Goal: Task Accomplishment & Management: Use online tool/utility

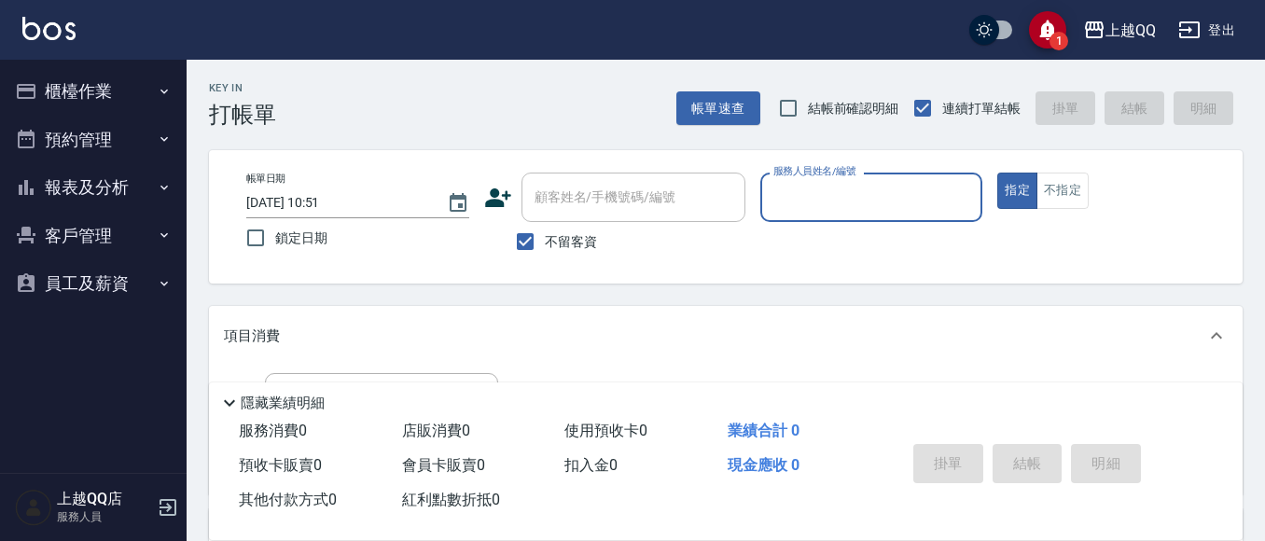
click at [137, 98] on button "櫃檯作業" at bounding box center [93, 91] width 172 height 48
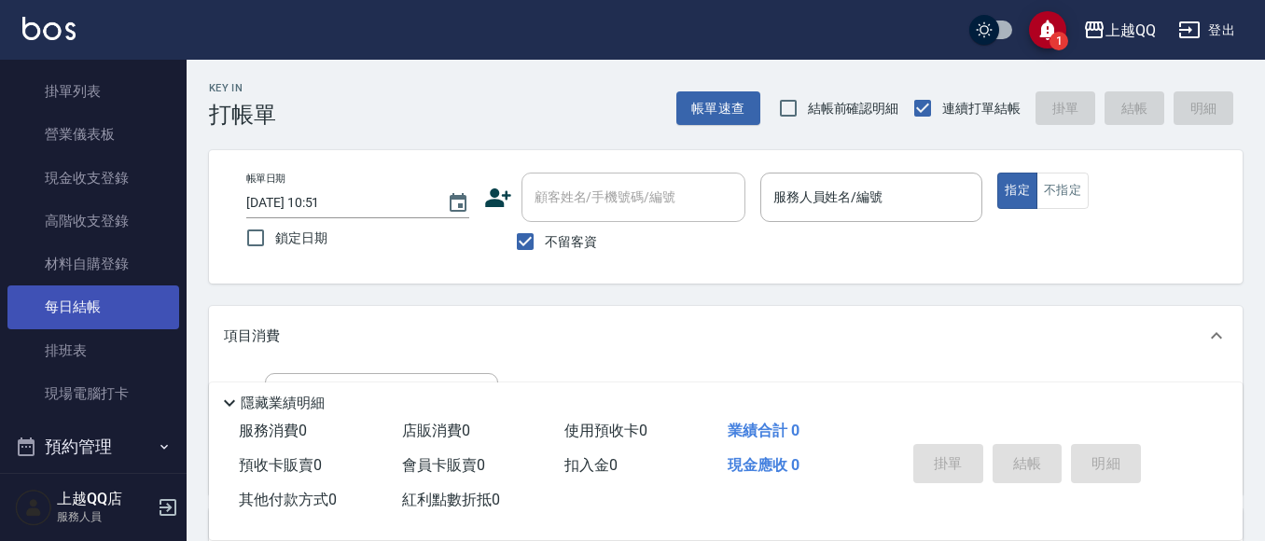
scroll to position [187, 0]
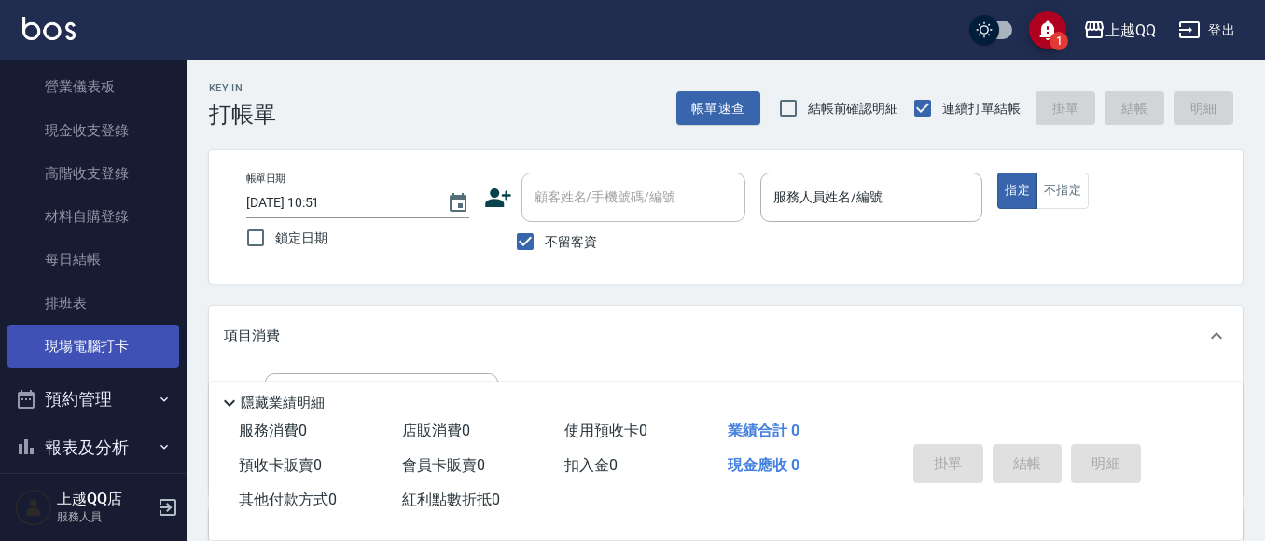
click at [80, 338] on link "現場電腦打卡" at bounding box center [93, 346] width 172 height 43
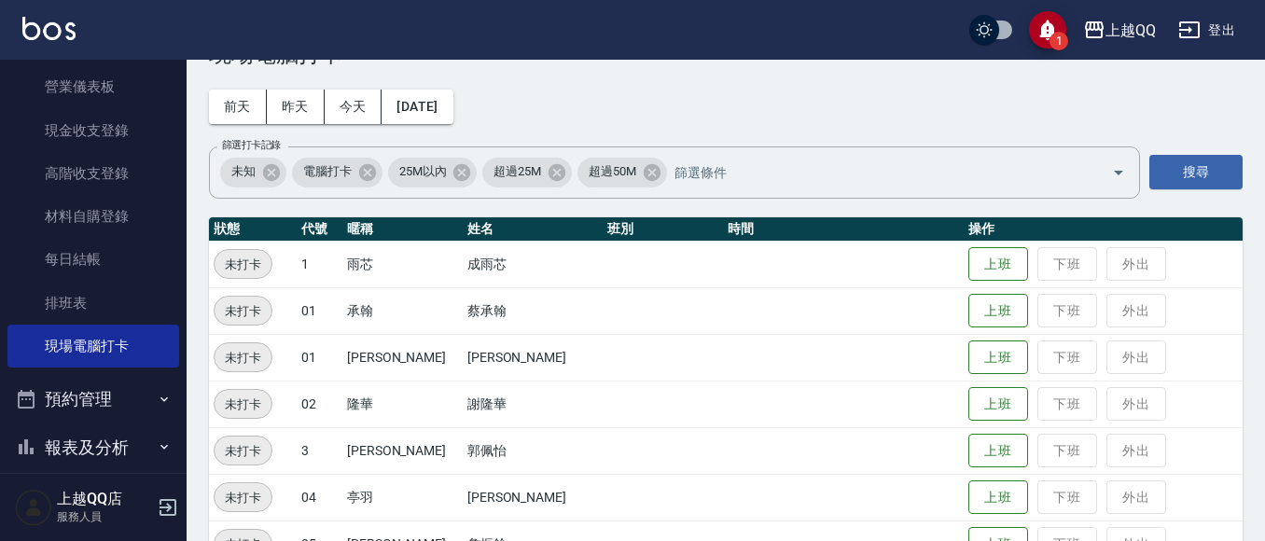
scroll to position [93, 0]
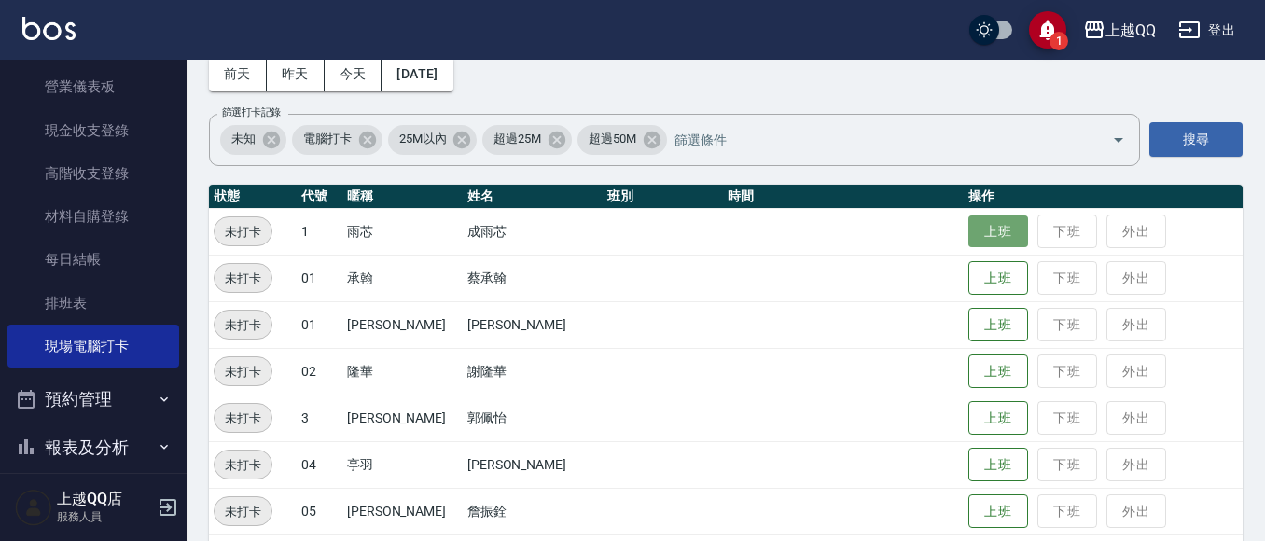
click at [968, 218] on button "上班" at bounding box center [998, 231] width 60 height 33
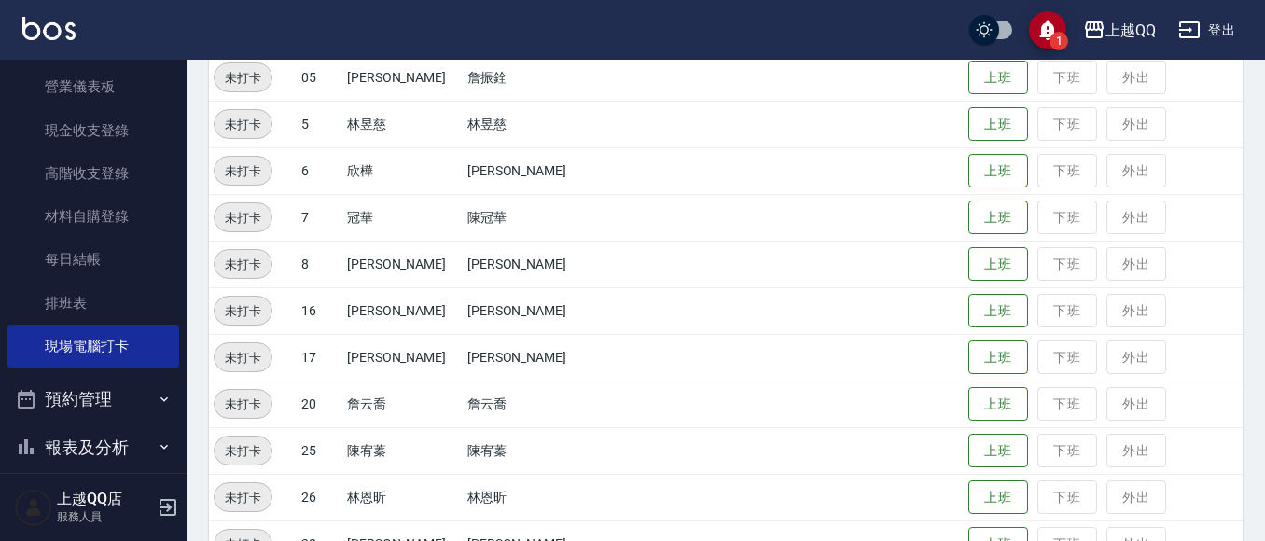
scroll to position [560, 0]
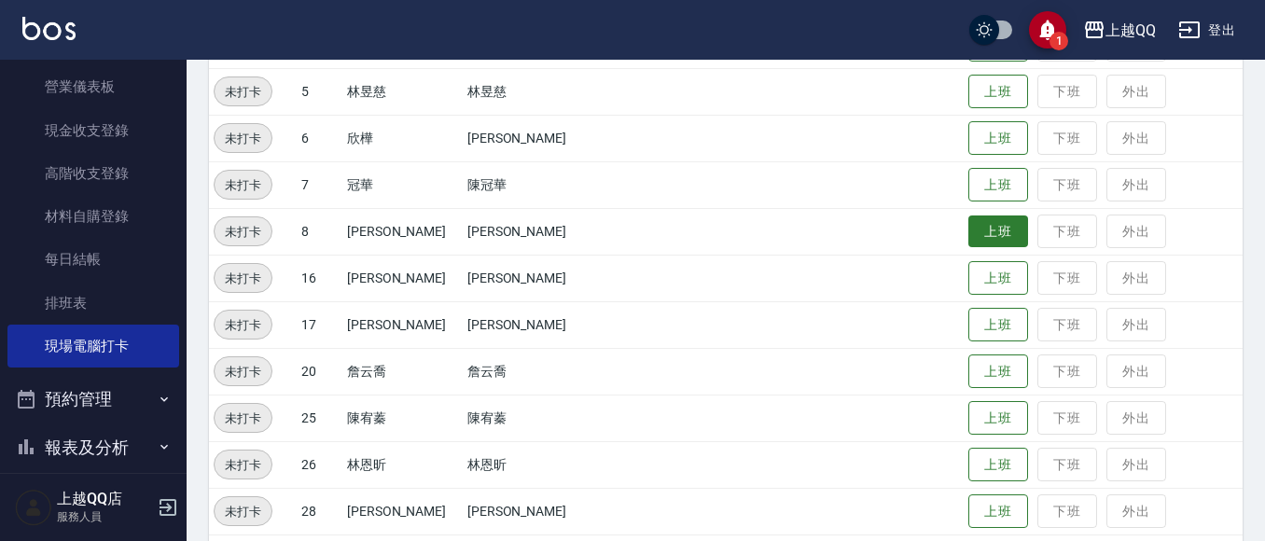
click at [968, 234] on button "上班" at bounding box center [998, 231] width 60 height 33
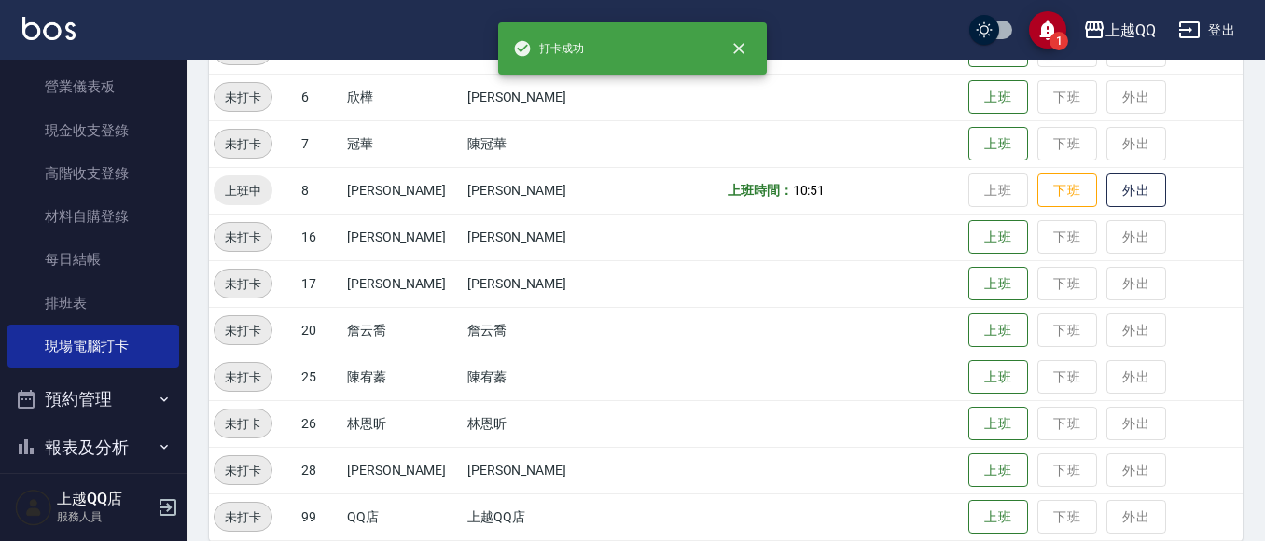
scroll to position [623, 0]
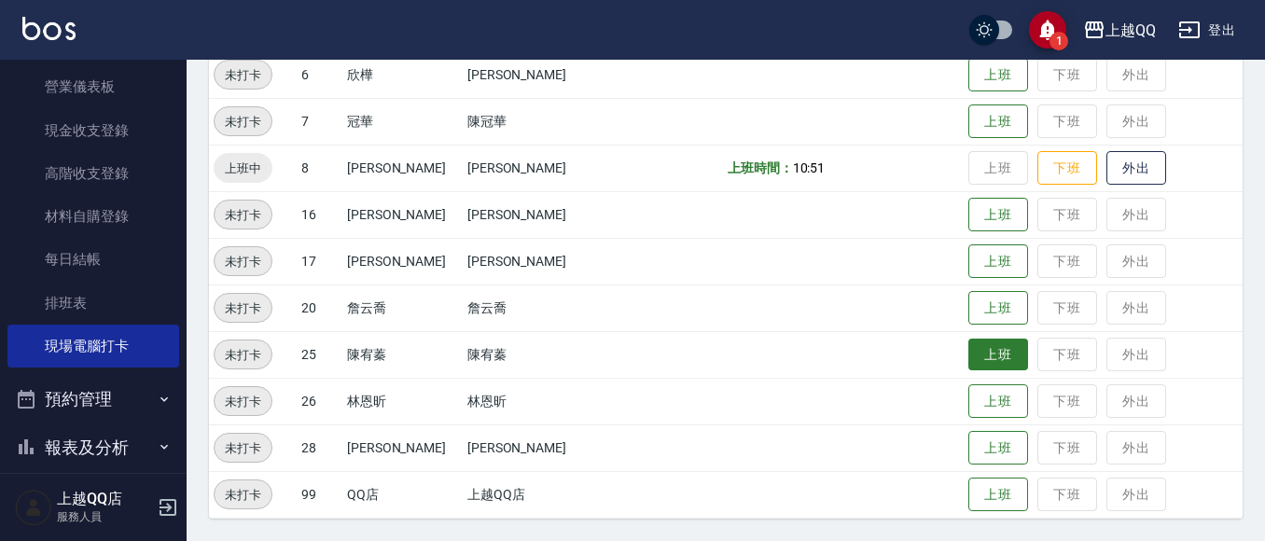
click at [968, 352] on button "上班" at bounding box center [998, 355] width 60 height 33
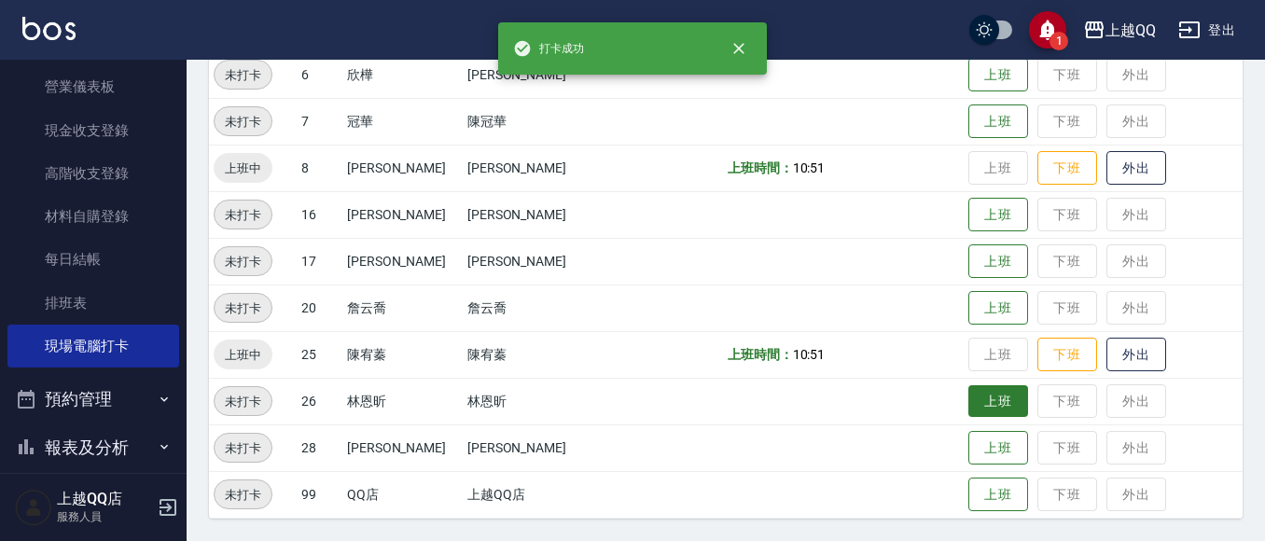
click at [968, 408] on button "上班" at bounding box center [998, 401] width 60 height 33
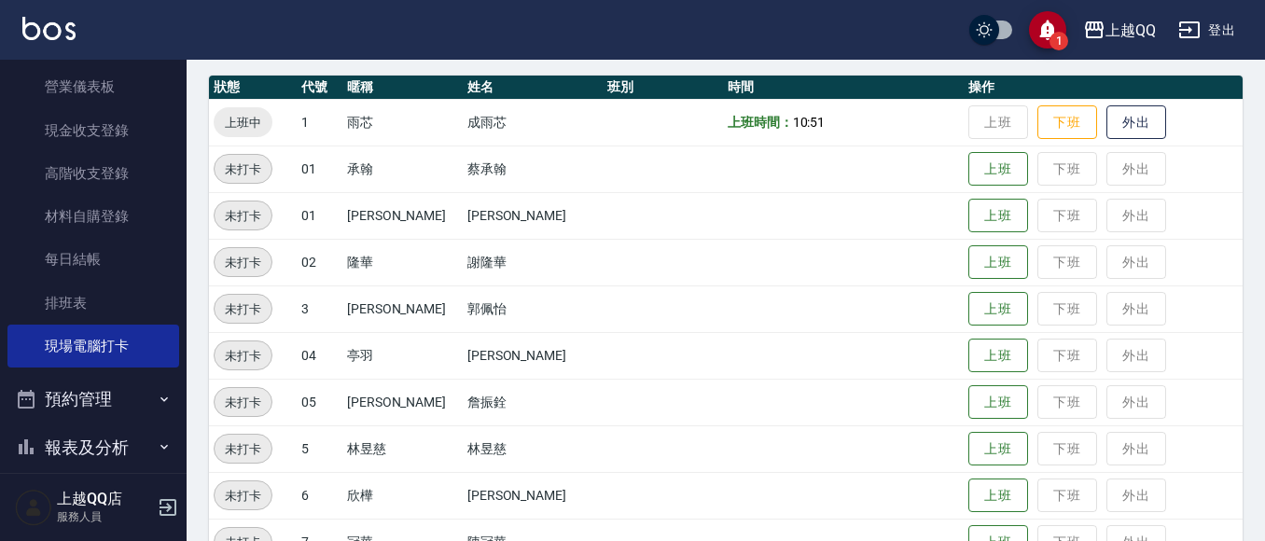
scroll to position [157, 0]
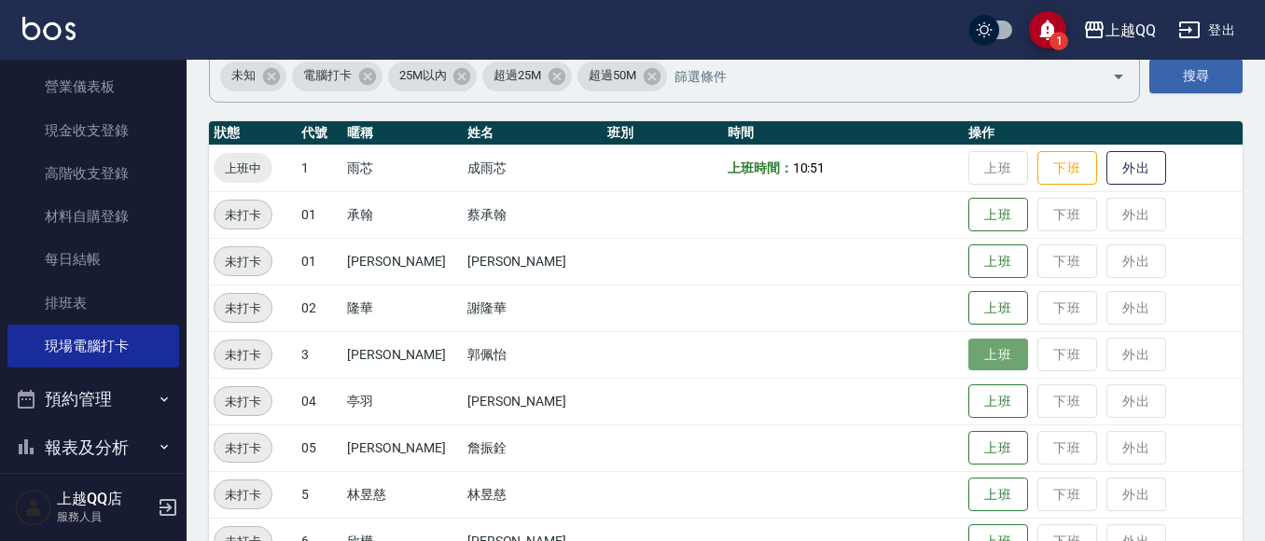
click at [968, 352] on button "上班" at bounding box center [998, 355] width 60 height 33
